Goal: Information Seeking & Learning: Learn about a topic

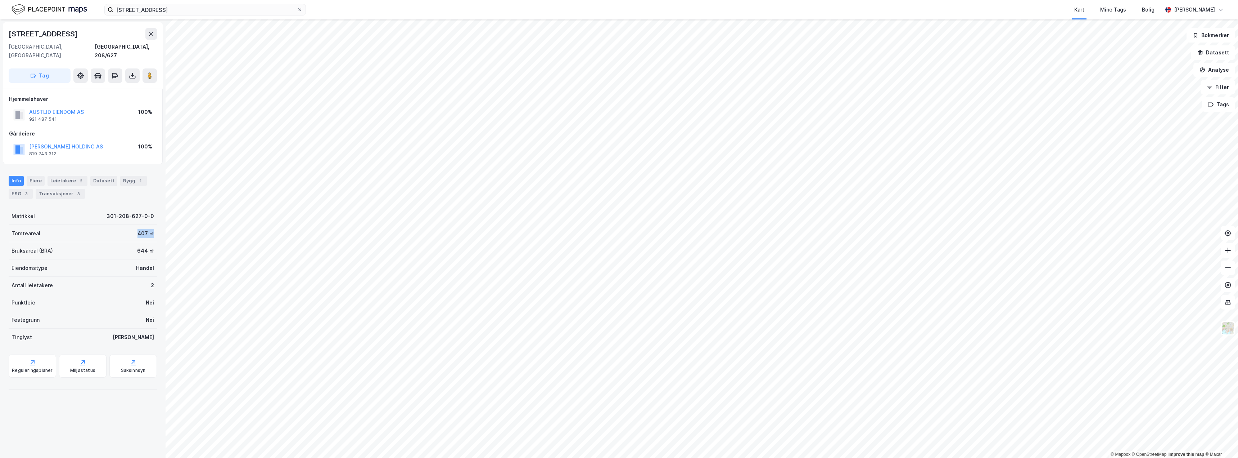
drag, startPoint x: 151, startPoint y: 228, endPoint x: 130, endPoint y: 228, distance: 21.2
click at [130, 228] on div "Tomteareal 407 ㎡" at bounding box center [83, 233] width 148 height 17
